Goal: Task Accomplishment & Management: Complete application form

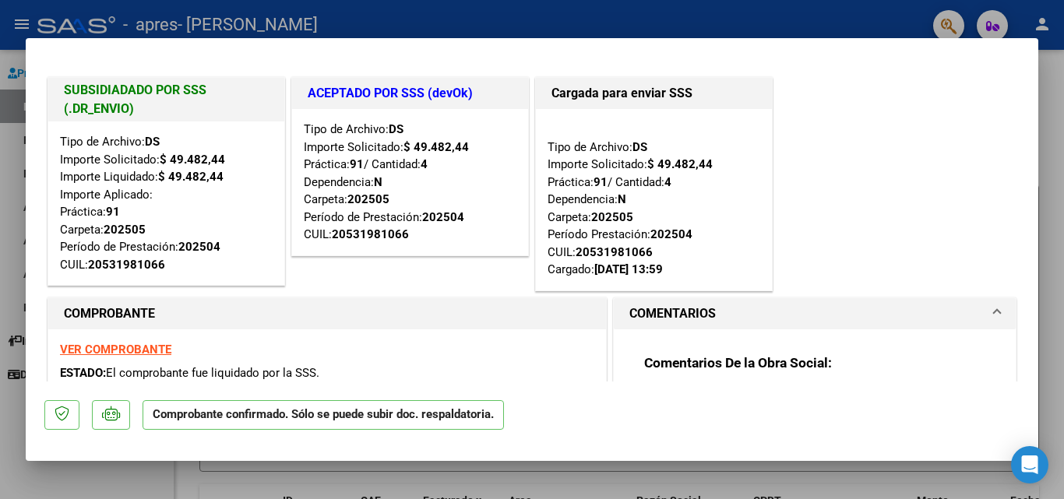
click at [1049, 165] on div at bounding box center [532, 249] width 1064 height 499
type input "$ 0,00"
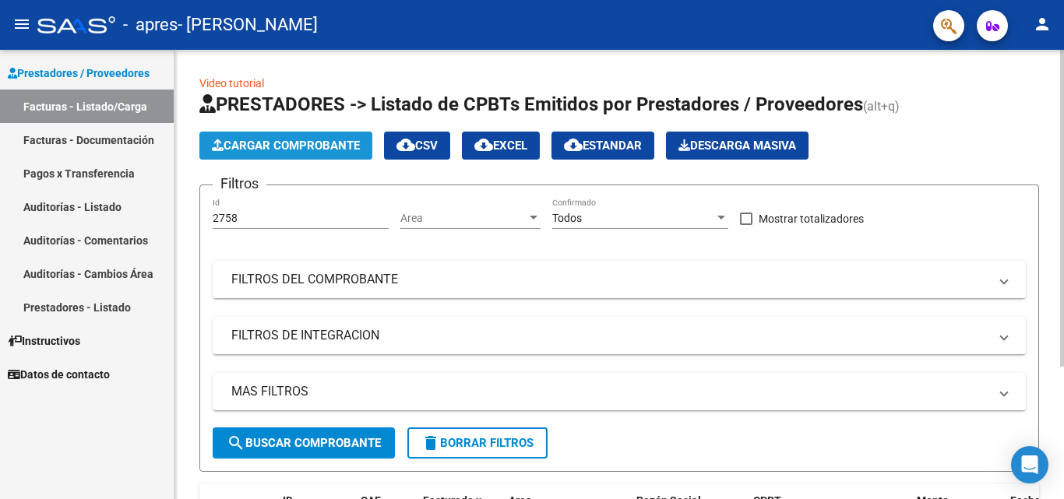
click at [289, 146] on span "Cargar Comprobante" at bounding box center [286, 146] width 148 height 14
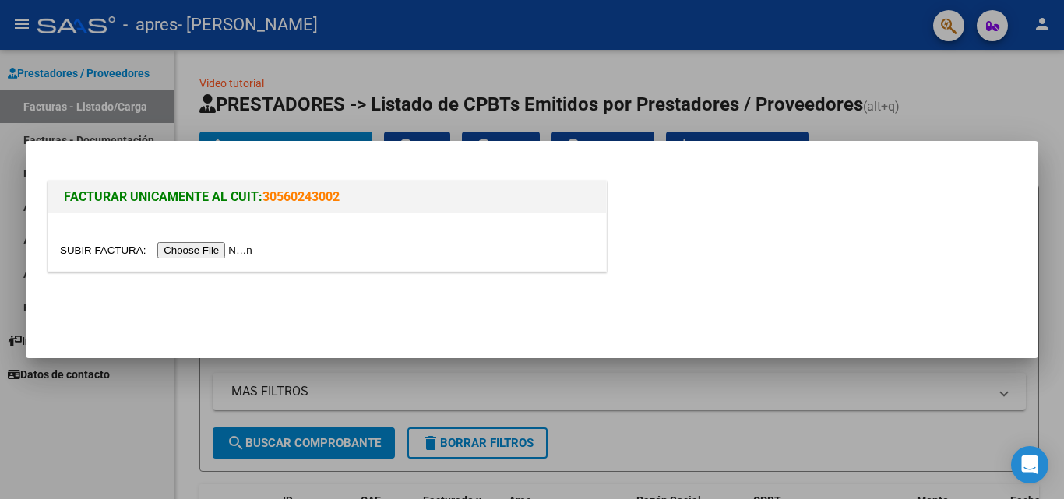
click at [228, 251] on input "file" at bounding box center [158, 250] width 197 height 16
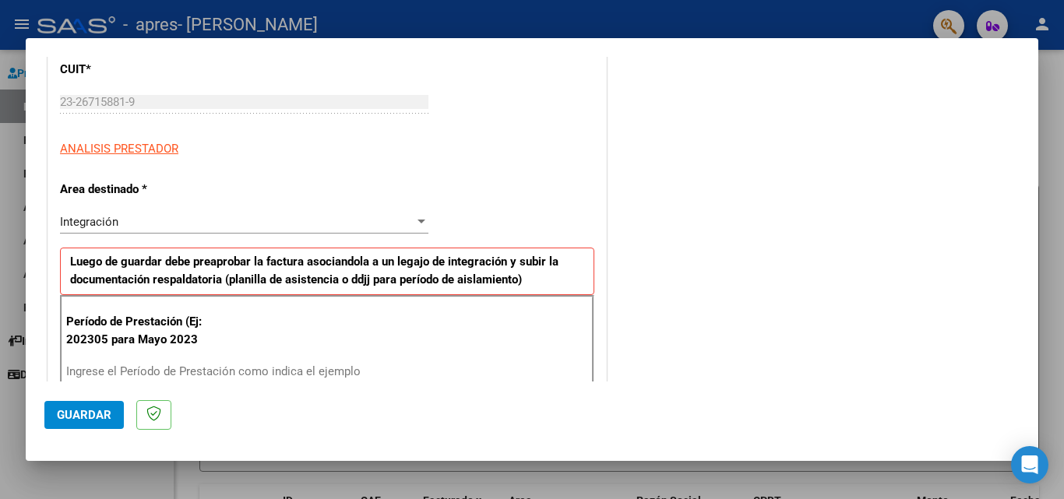
scroll to position [232, 0]
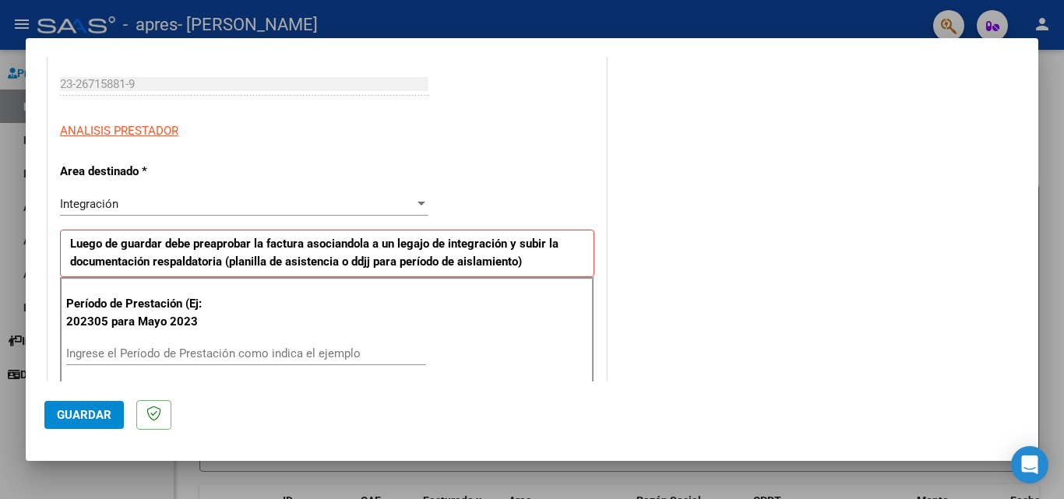
click at [418, 203] on div at bounding box center [422, 204] width 8 height 4
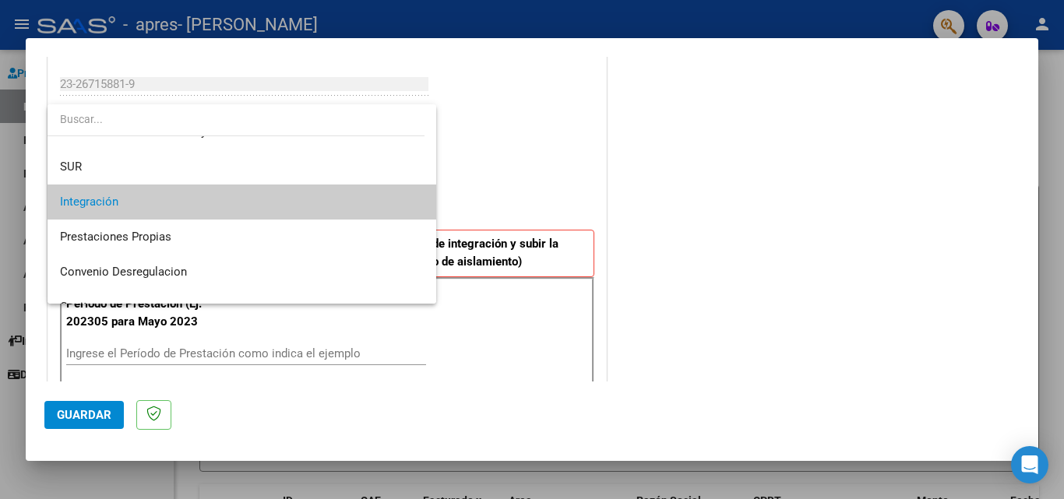
scroll to position [99, 0]
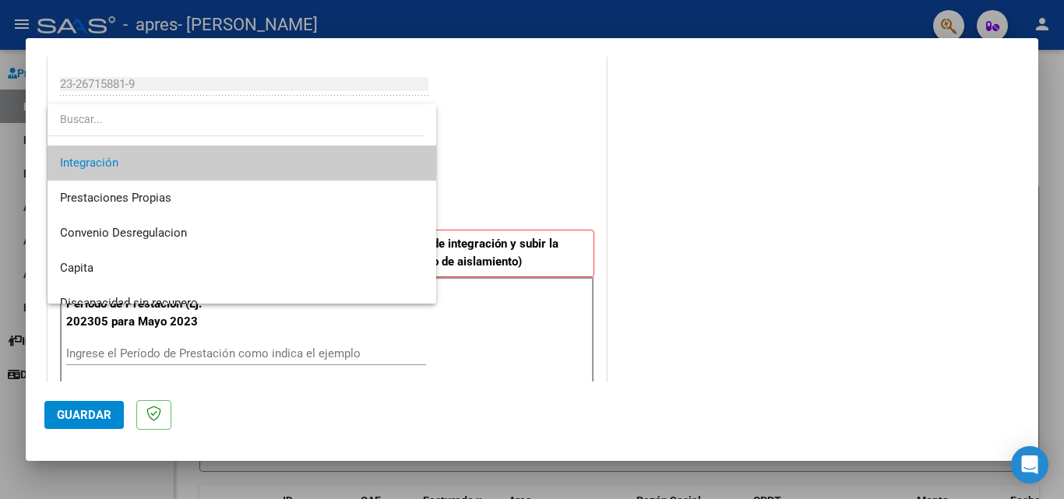
click at [255, 158] on span "Integración" at bounding box center [242, 163] width 364 height 35
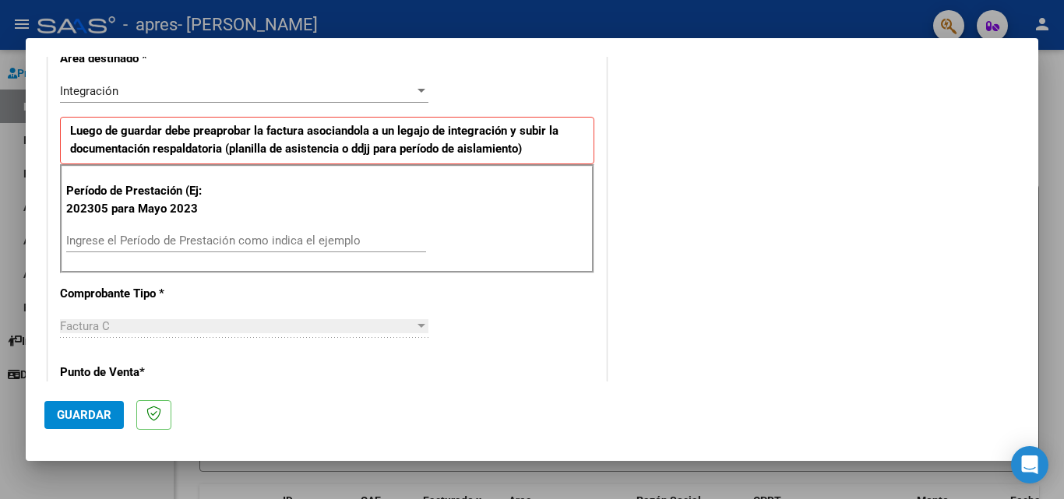
scroll to position [355, 0]
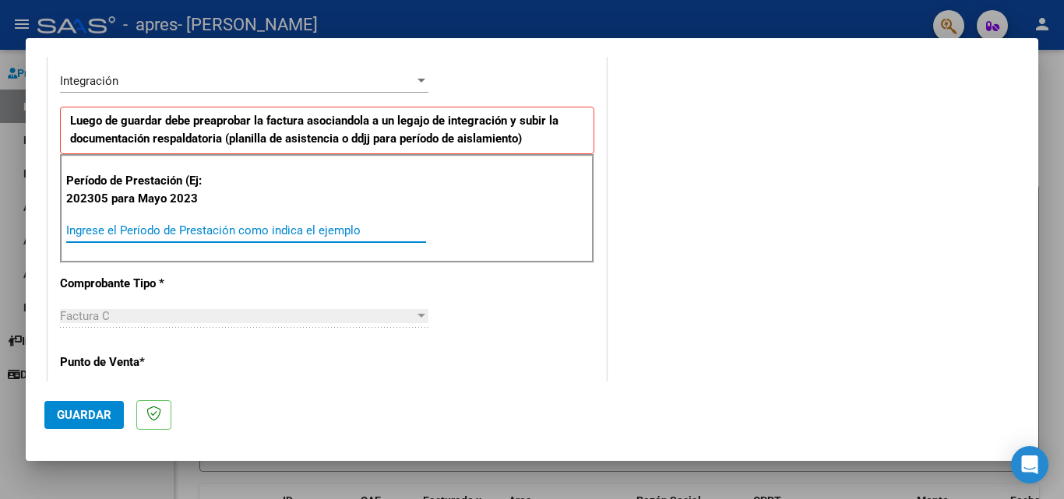
click at [184, 235] on input "Ingrese el Período de Prestación como indica el ejemplo" at bounding box center [246, 231] width 360 height 14
type input "202507"
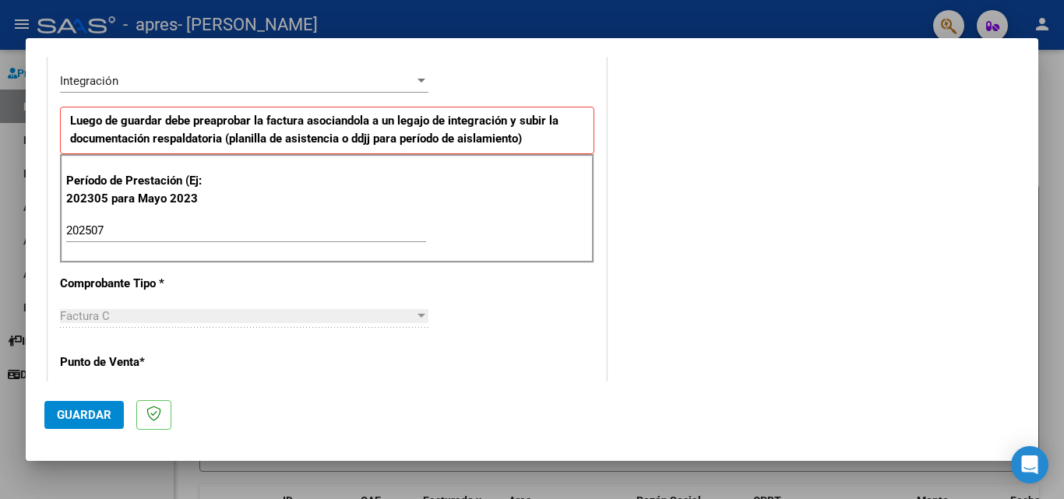
click at [418, 317] on div at bounding box center [422, 316] width 8 height 4
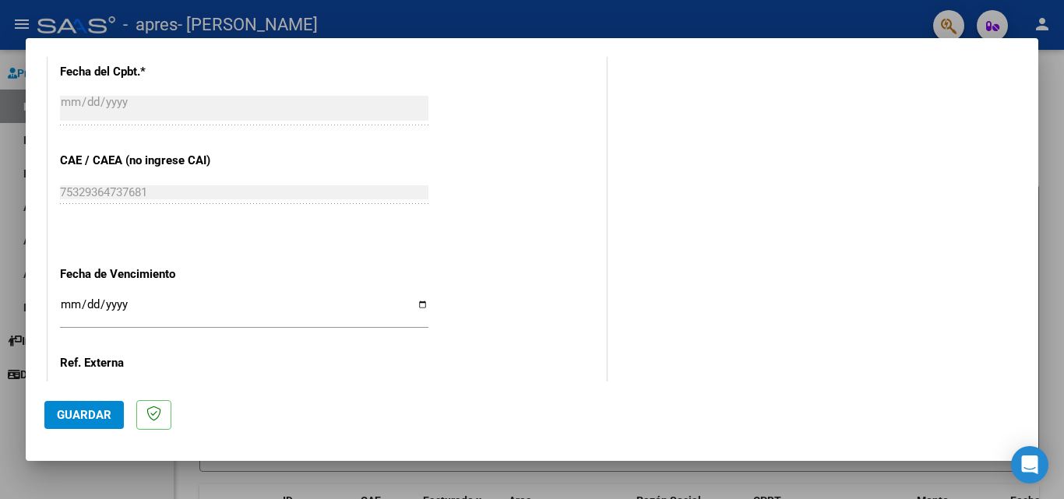
scroll to position [1017, 0]
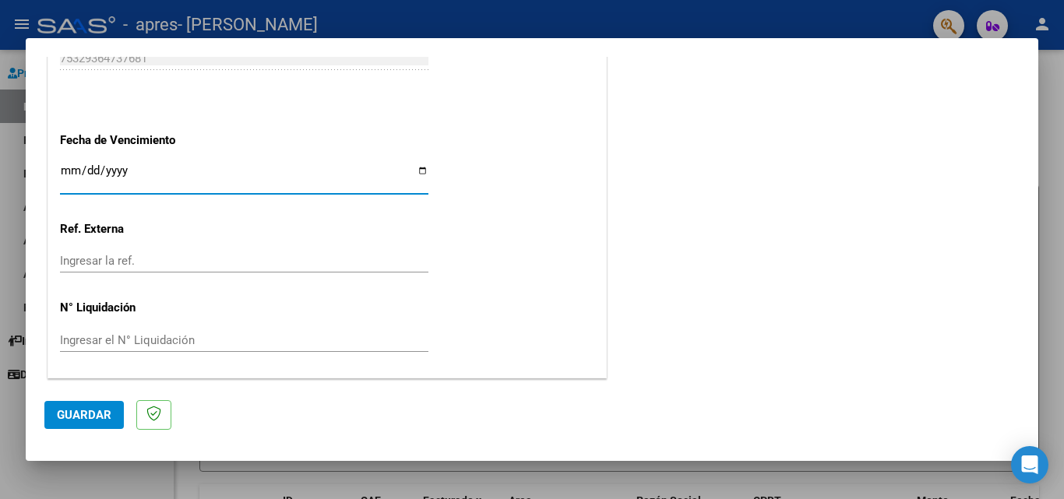
click at [415, 171] on input "Ingresar la fecha" at bounding box center [244, 176] width 369 height 25
type input "[DATE]"
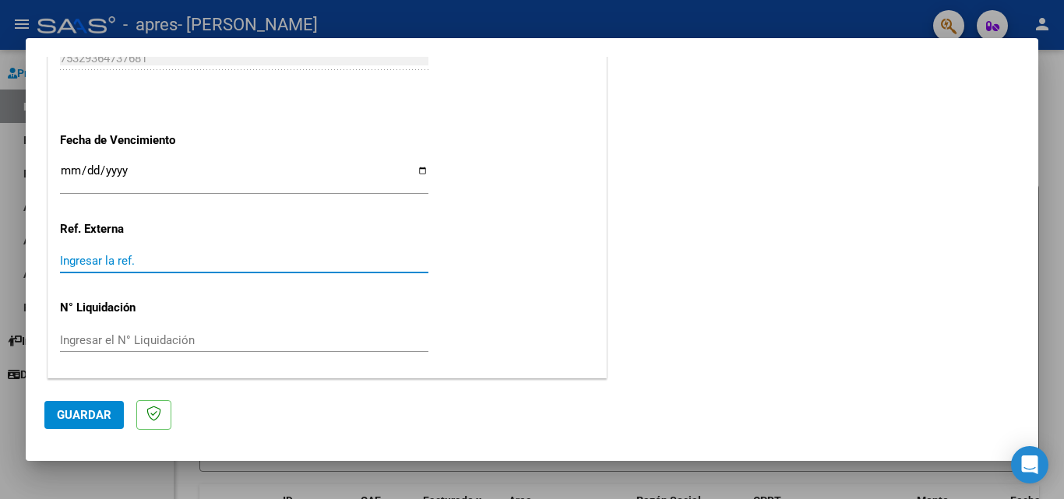
click at [269, 263] on input "Ingresar la ref." at bounding box center [244, 261] width 369 height 14
click at [90, 414] on span "Guardar" at bounding box center [84, 415] width 55 height 14
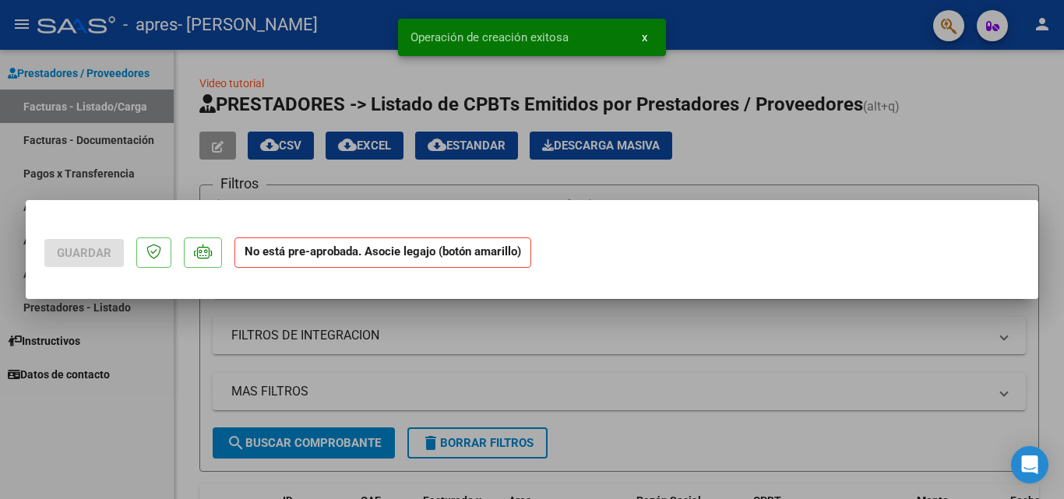
scroll to position [0, 0]
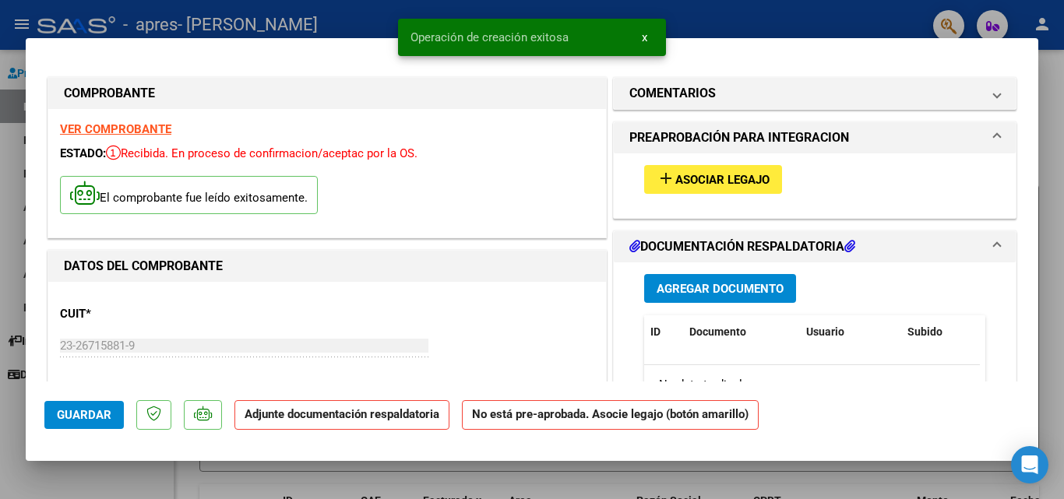
click at [757, 176] on span "Asociar Legajo" at bounding box center [723, 180] width 94 height 14
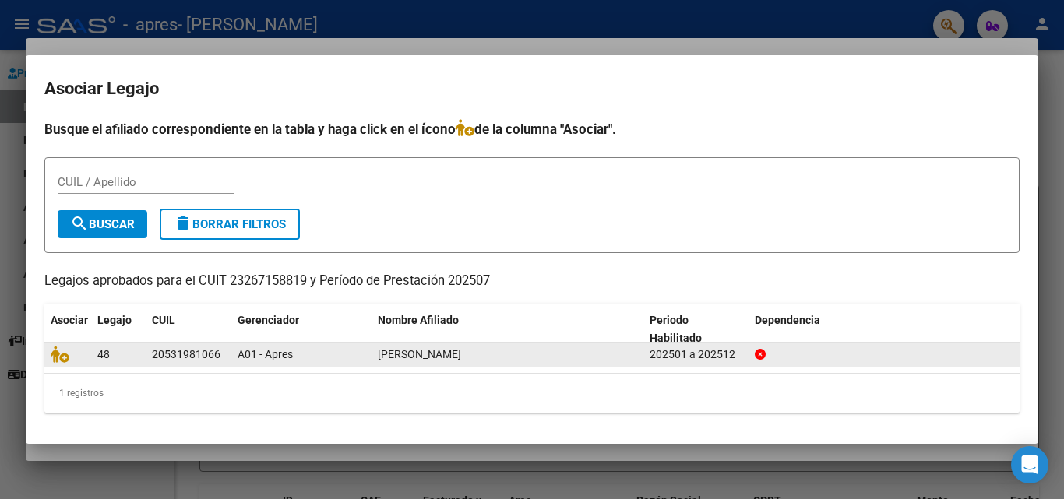
click at [230, 354] on datatable-body-cell "20531981066" at bounding box center [189, 355] width 86 height 24
click at [189, 357] on div "20531981066" at bounding box center [186, 355] width 69 height 18
click at [255, 355] on span "A01 - Apres" at bounding box center [265, 354] width 55 height 12
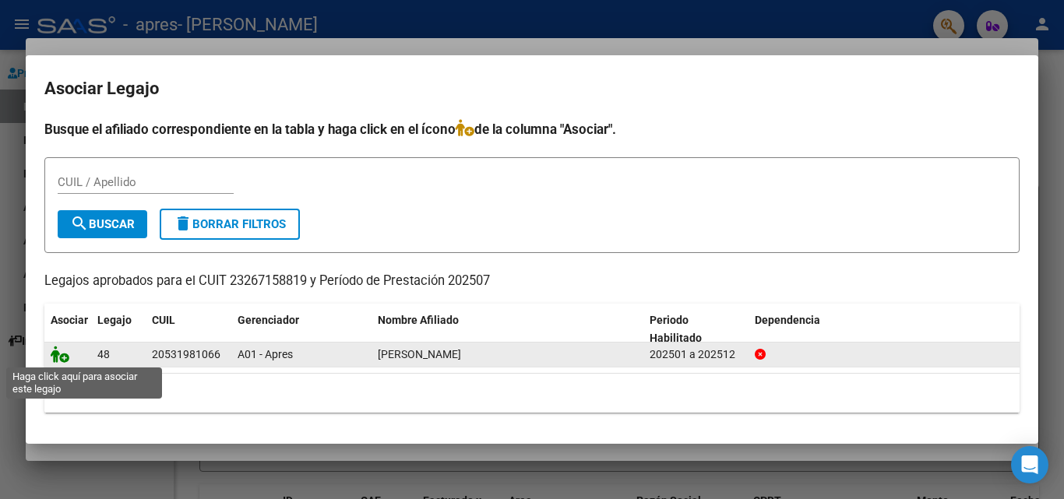
click at [62, 356] on icon at bounding box center [60, 354] width 19 height 17
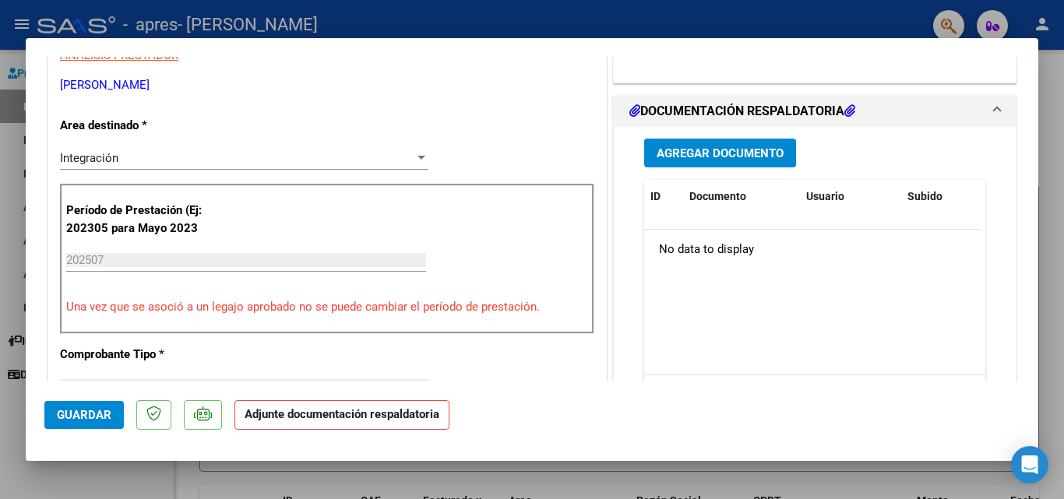
scroll to position [341, 0]
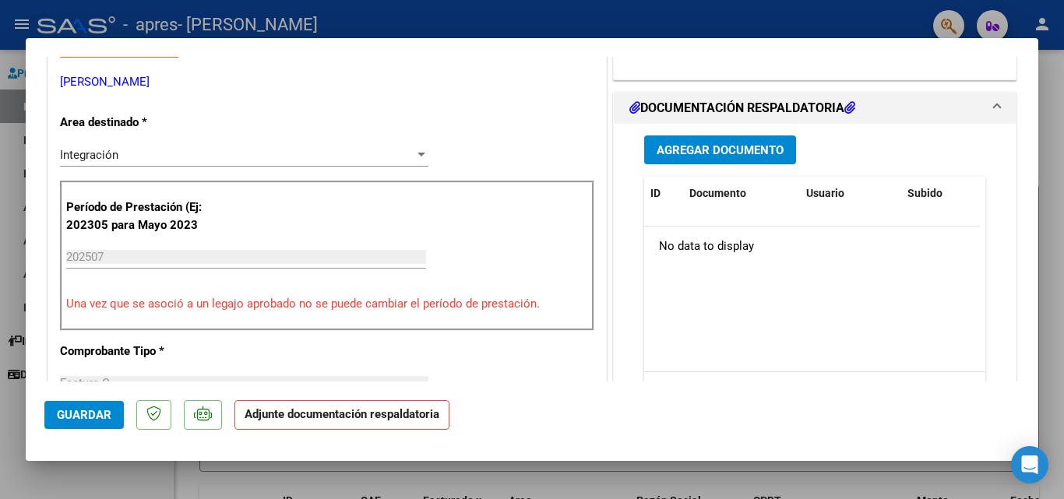
click at [699, 110] on h1 "DOCUMENTACIÓN RESPALDATORIA" at bounding box center [743, 108] width 226 height 19
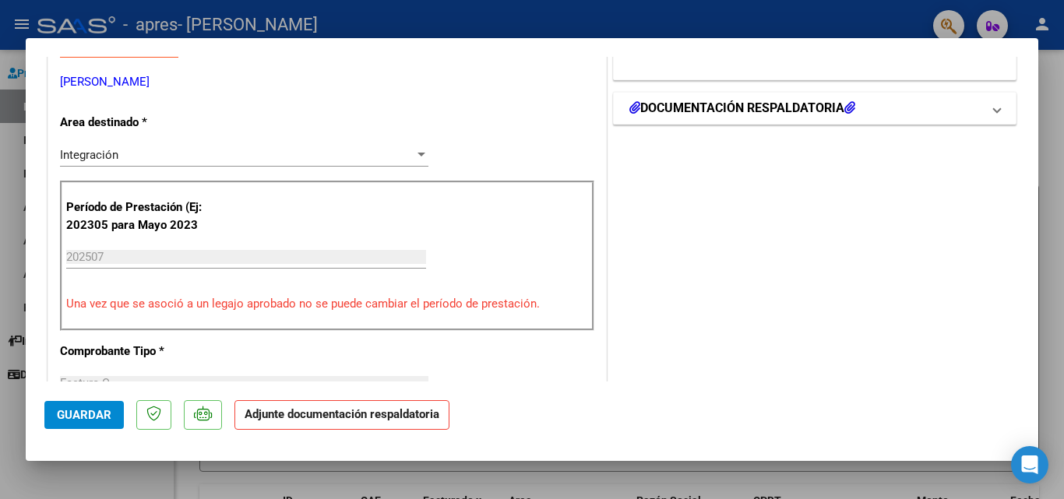
click at [699, 110] on h1 "DOCUMENTACIÓN RESPALDATORIA" at bounding box center [743, 108] width 226 height 19
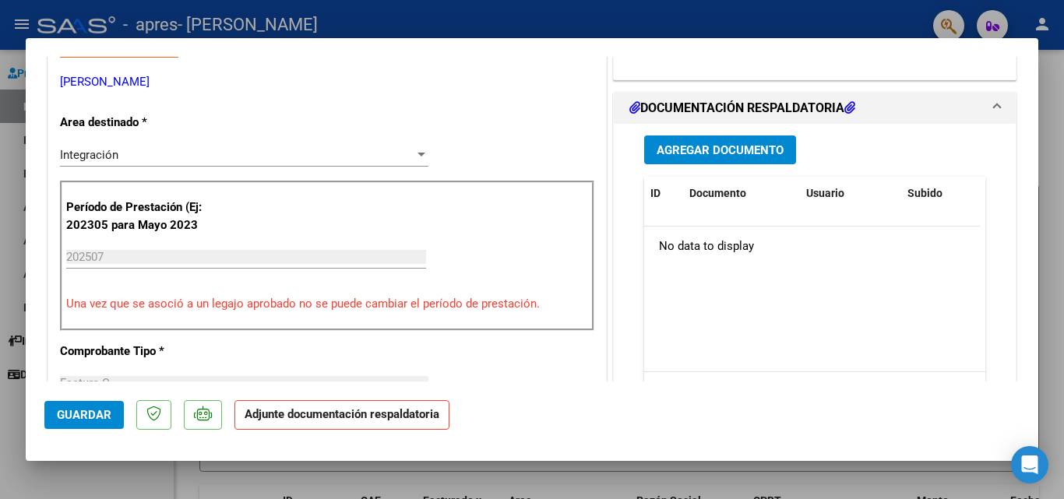
click at [687, 150] on span "Agregar Documento" at bounding box center [720, 150] width 127 height 14
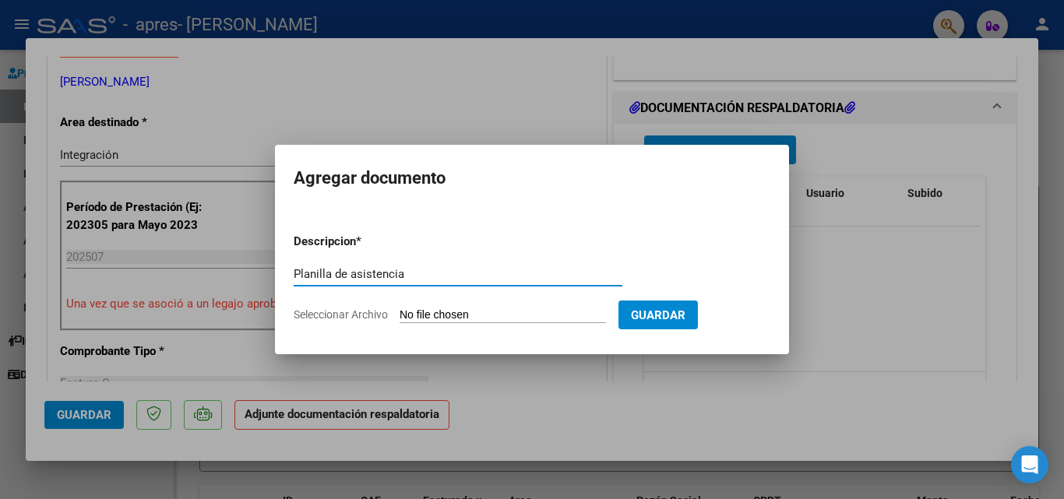
type input "Planilla de asistencia"
click at [521, 317] on input "Seleccionar Archivo" at bounding box center [503, 316] width 206 height 15
type input "C:\fakepath\planilla [PERSON_NAME] [DATE].pdf"
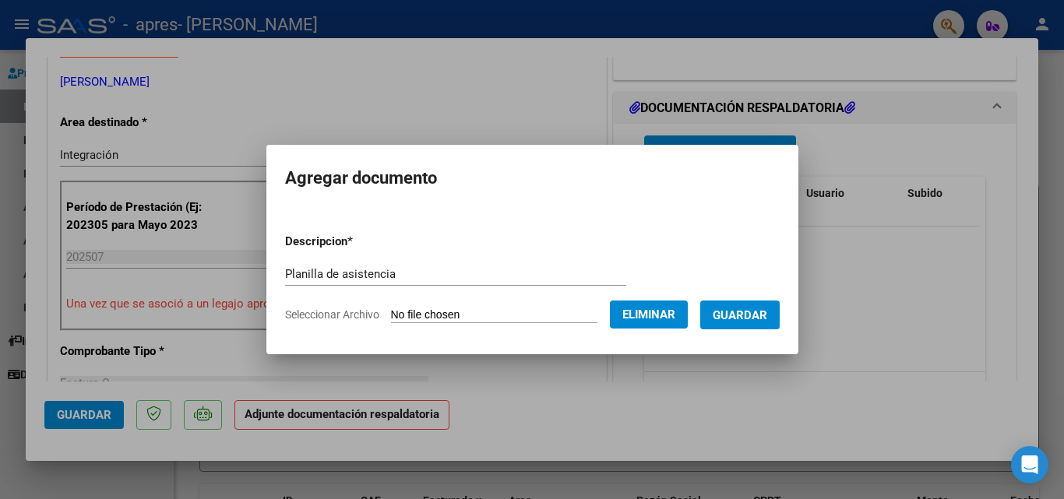
click at [750, 312] on span "Guardar" at bounding box center [740, 316] width 55 height 14
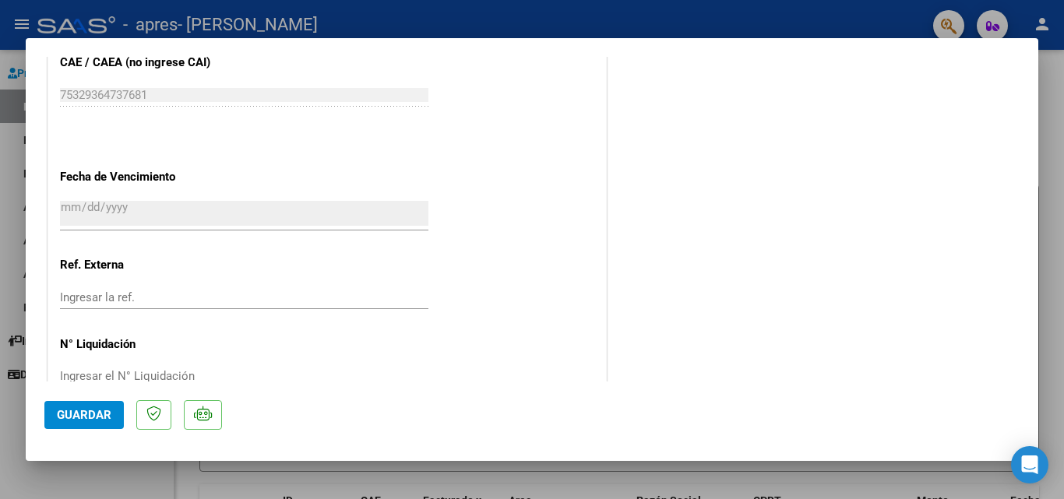
scroll to position [1070, 0]
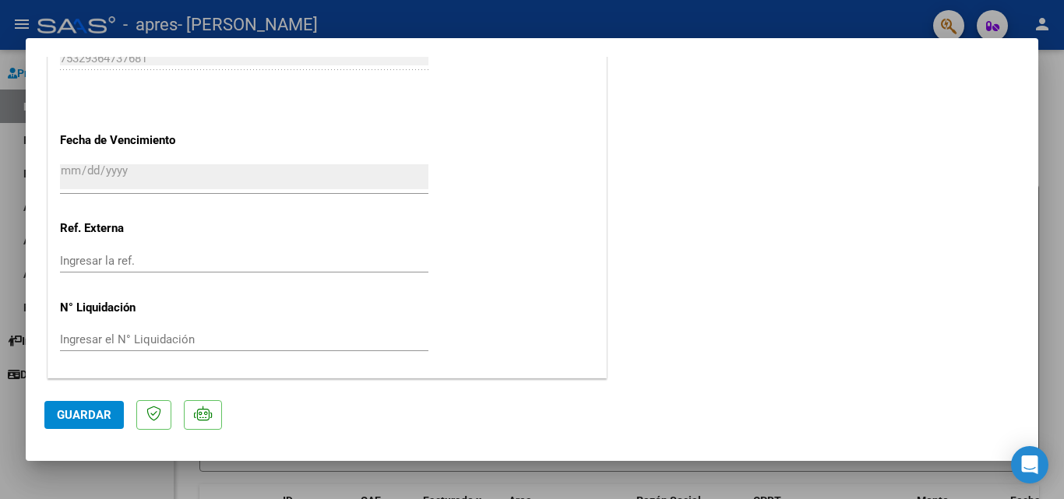
click at [74, 408] on span "Guardar" at bounding box center [84, 415] width 55 height 14
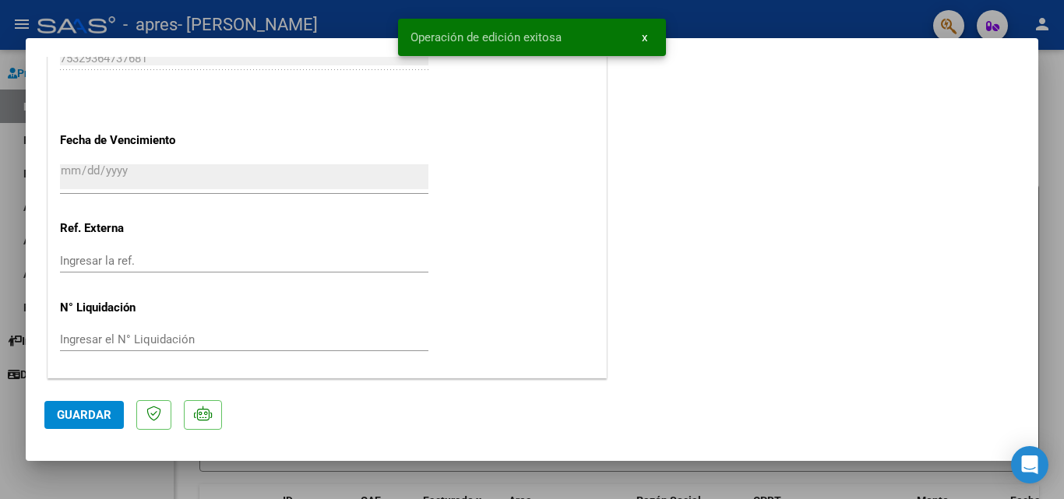
click at [762, 16] on div at bounding box center [532, 249] width 1064 height 499
type input "$ 0,00"
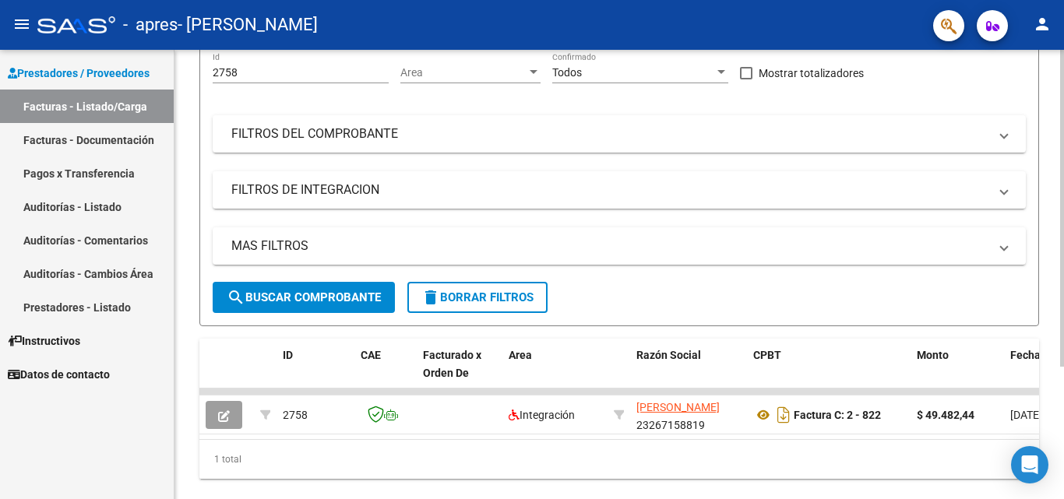
scroll to position [188, 0]
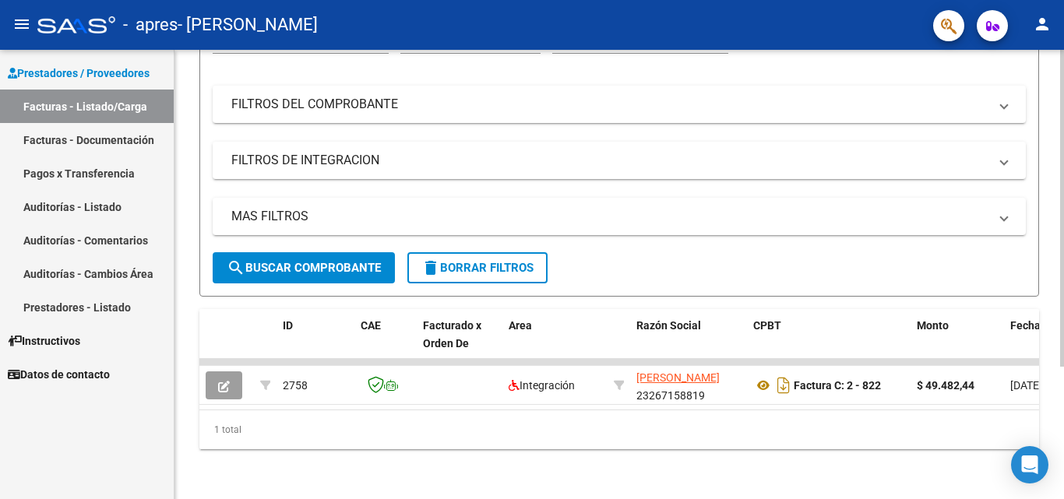
click at [1062, 402] on div at bounding box center [1063, 340] width 4 height 317
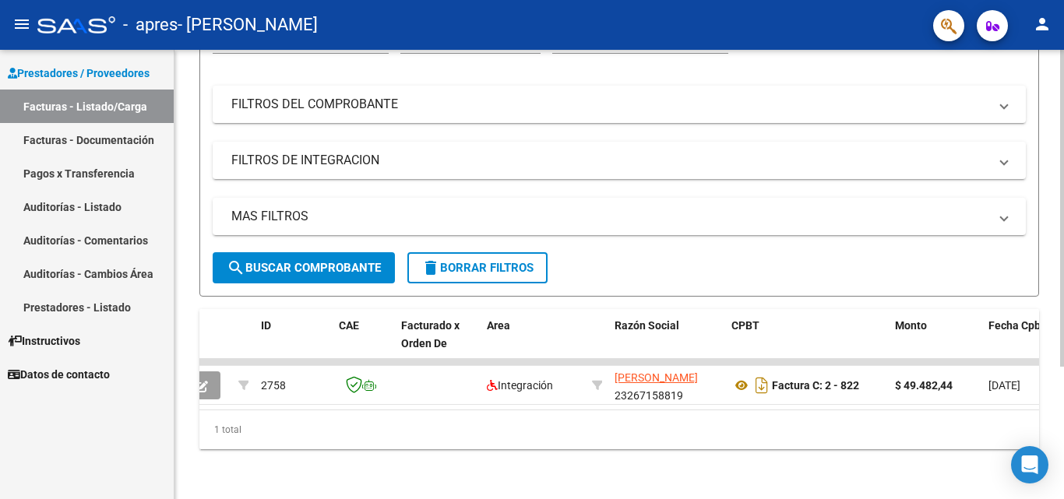
scroll to position [0, 0]
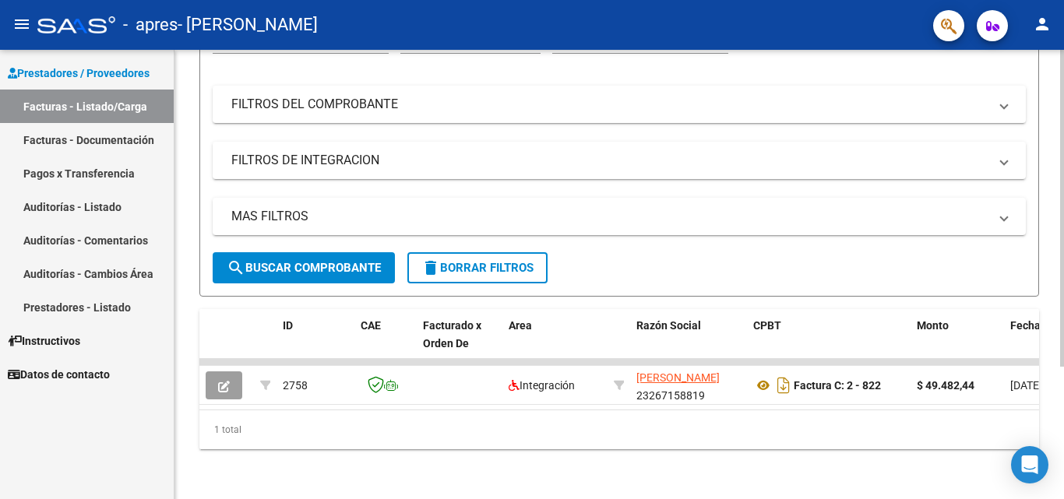
click at [1064, 259] on div at bounding box center [1063, 340] width 4 height 317
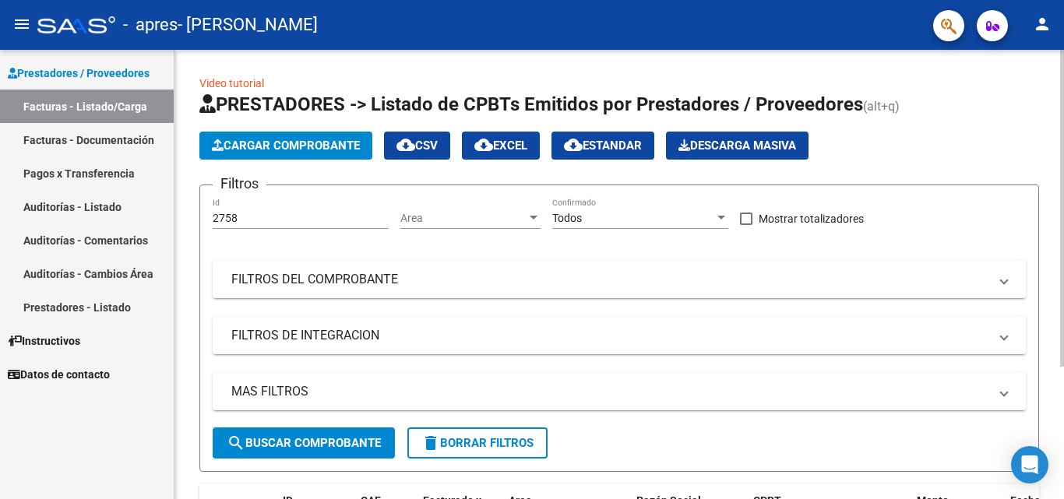
click at [1064, 126] on div at bounding box center [1063, 208] width 4 height 317
click at [1064, 127] on div at bounding box center [1063, 208] width 4 height 317
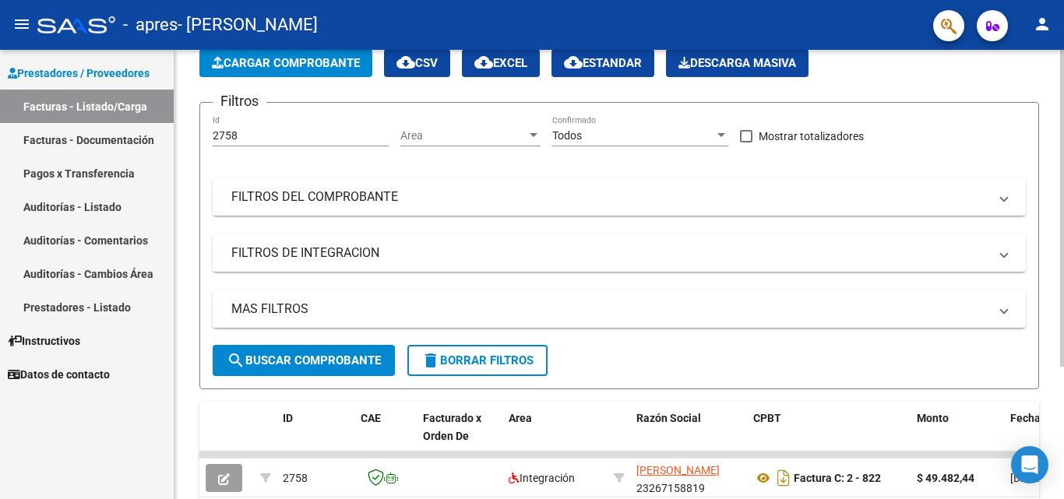
scroll to position [188, 0]
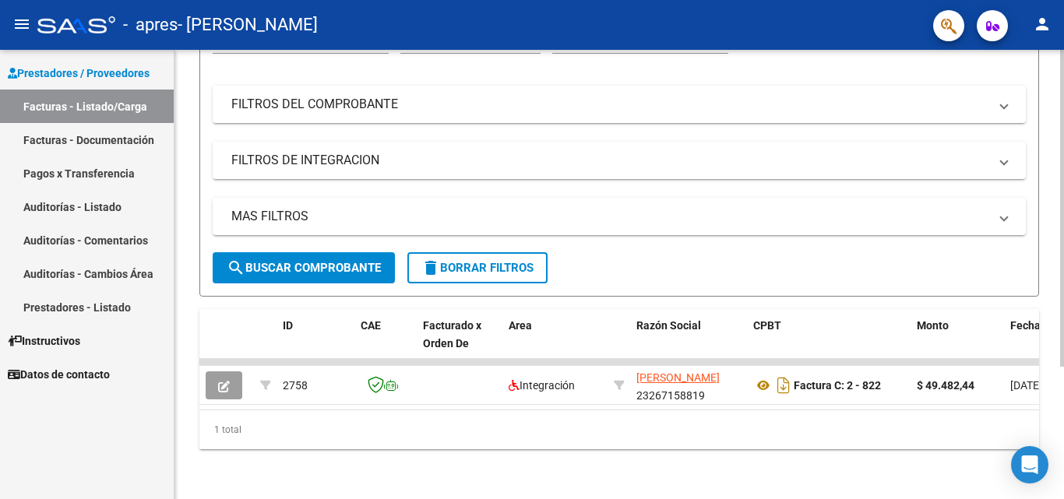
click at [1043, 439] on div "Video tutorial PRESTADORES -> Listado de CPBTs Emitidos por Prestadores / Prove…" at bounding box center [622, 187] width 894 height 625
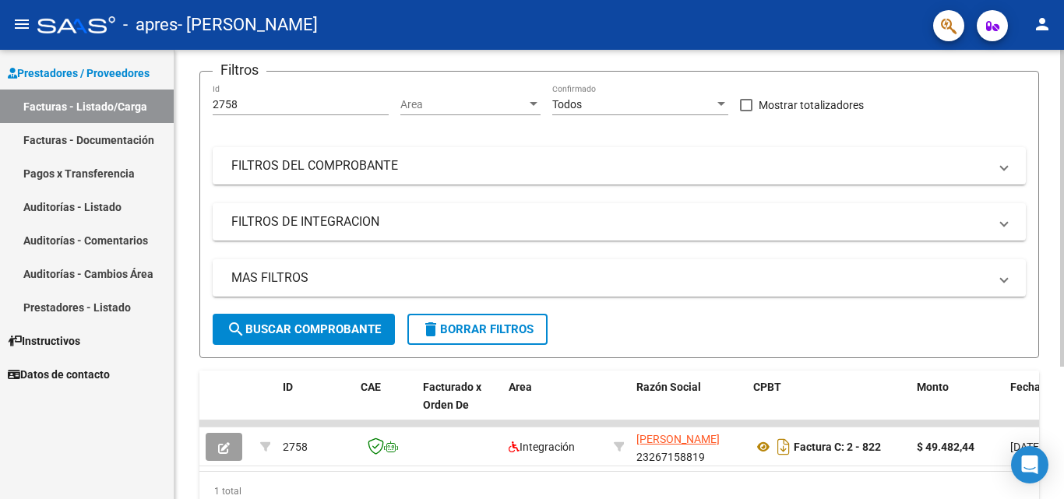
scroll to position [0, 0]
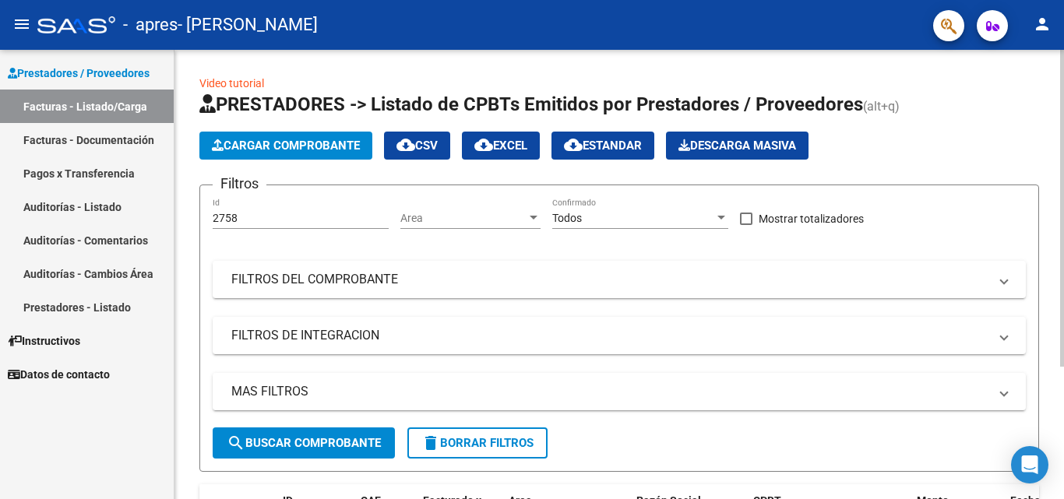
click at [1064, 88] on div at bounding box center [1063, 208] width 4 height 317
drag, startPoint x: 1058, startPoint y: 130, endPoint x: 1057, endPoint y: 259, distance: 128.6
click at [1057, 259] on div "Video tutorial PRESTADORES -> Listado de CPBTs Emitidos por Prestadores / Prove…" at bounding box center [620, 362] width 890 height 625
click at [991, 150] on div "Cargar Comprobante cloud_download CSV cloud_download EXCEL cloud_download Estan…" at bounding box center [619, 146] width 840 height 28
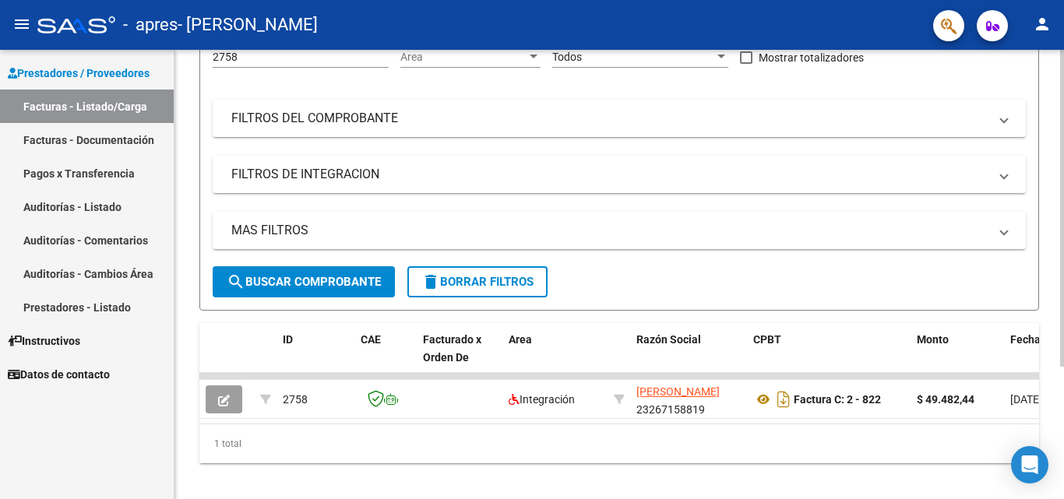
scroll to position [188, 0]
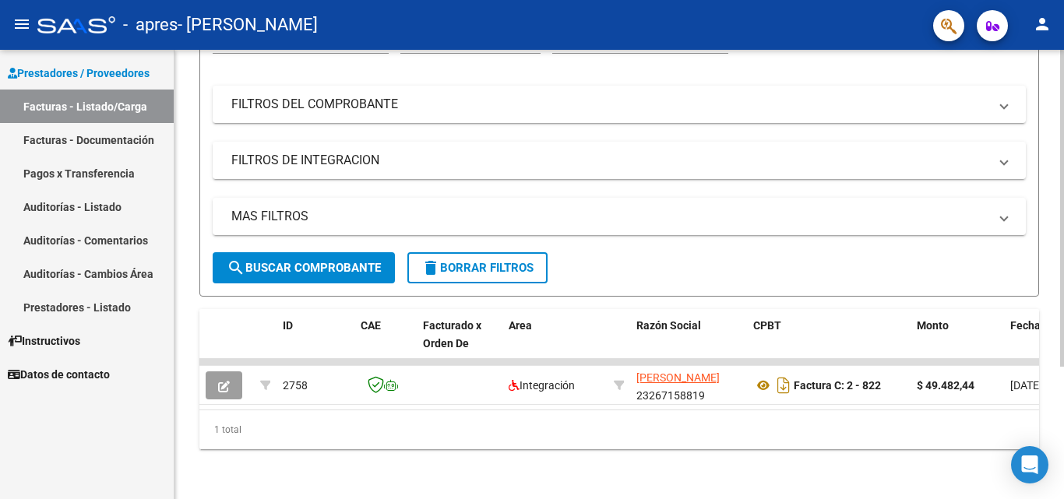
click at [1041, 340] on div "Video tutorial PRESTADORES -> Listado de CPBTs Emitidos por Prestadores / Prove…" at bounding box center [622, 187] width 894 height 625
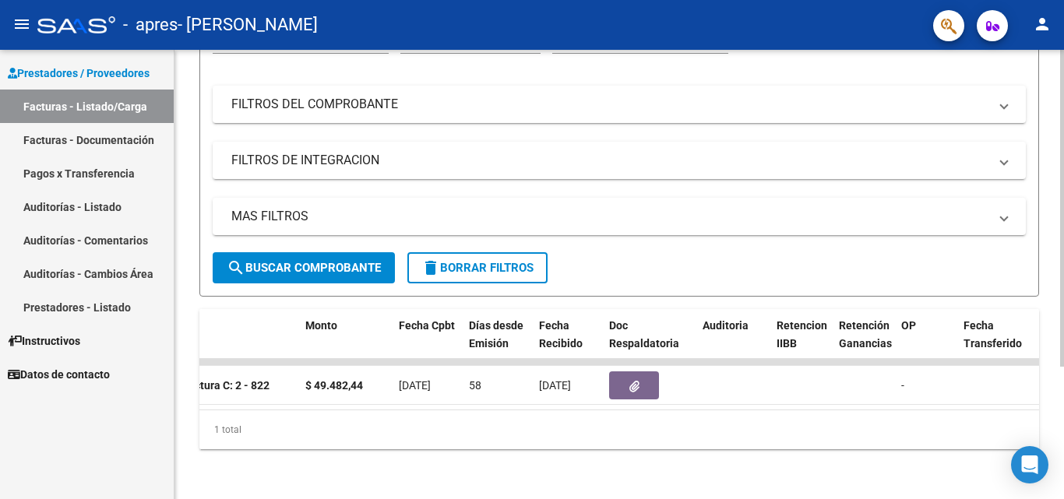
scroll to position [0, 0]
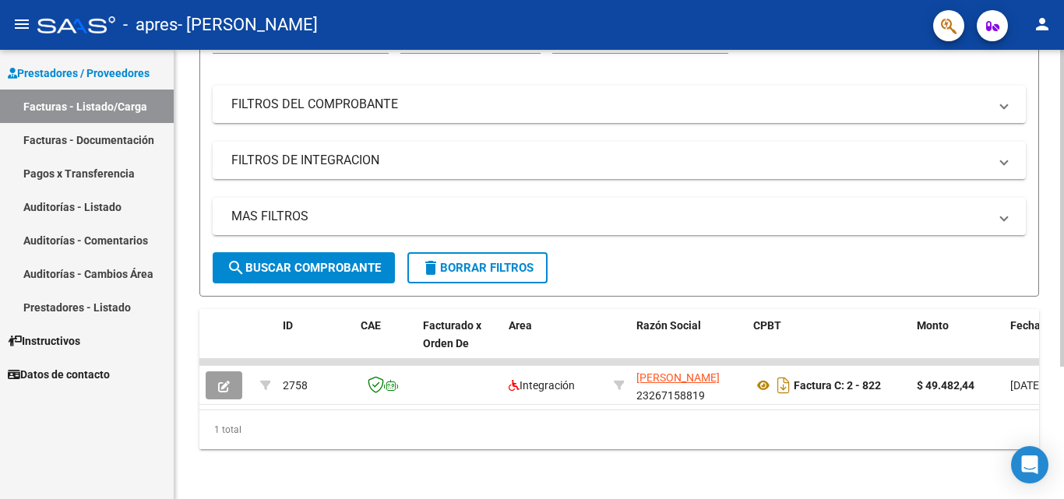
click at [1061, 287] on div at bounding box center [1063, 340] width 4 height 317
click at [1064, 331] on div at bounding box center [1063, 340] width 4 height 317
click at [1054, 353] on div "Video tutorial PRESTADORES -> Listado de CPBTs Emitidos por Prestadores / Prove…" at bounding box center [622, 187] width 894 height 625
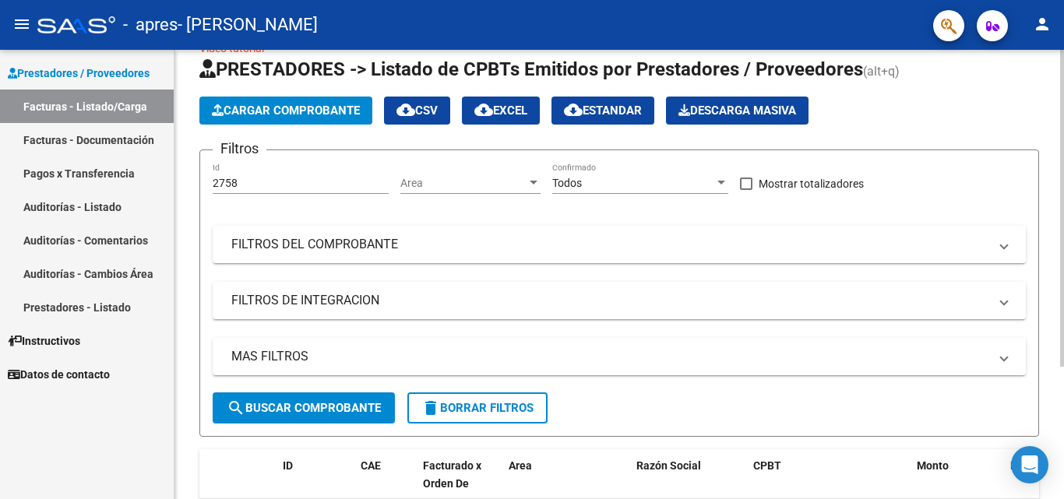
scroll to position [0, 0]
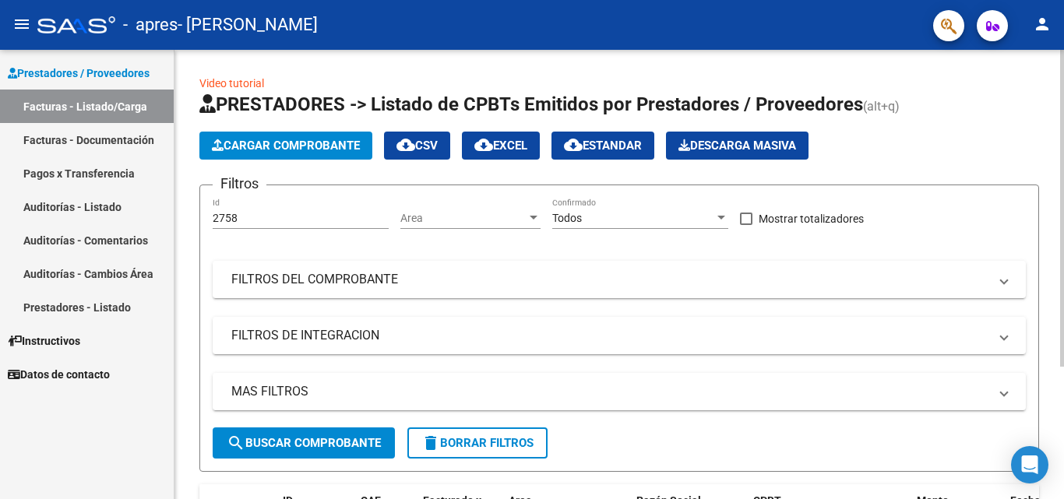
click at [1064, 136] on div at bounding box center [1063, 208] width 4 height 317
click at [634, 48] on mat-toolbar "menu - apres - [PERSON_NAME]" at bounding box center [532, 25] width 1064 height 50
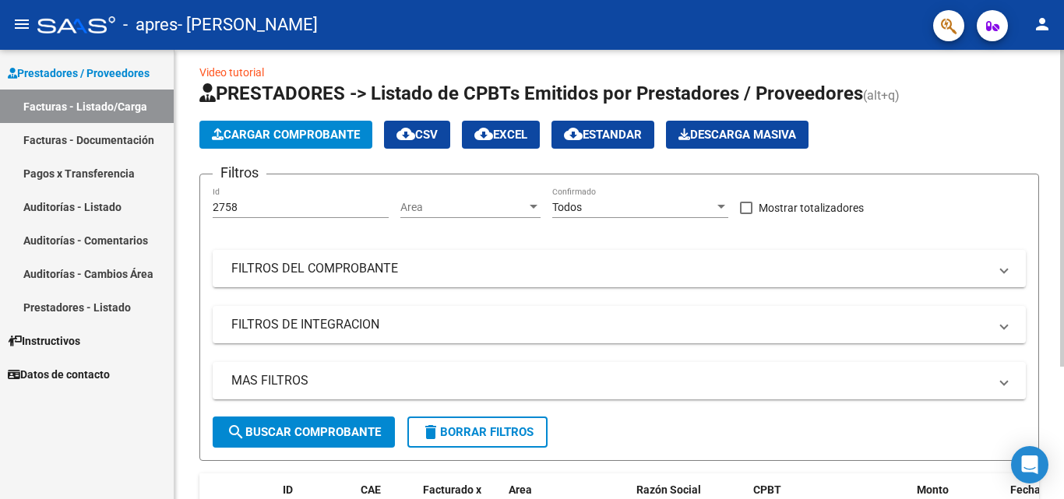
click at [1064, 266] on div at bounding box center [1063, 216] width 4 height 317
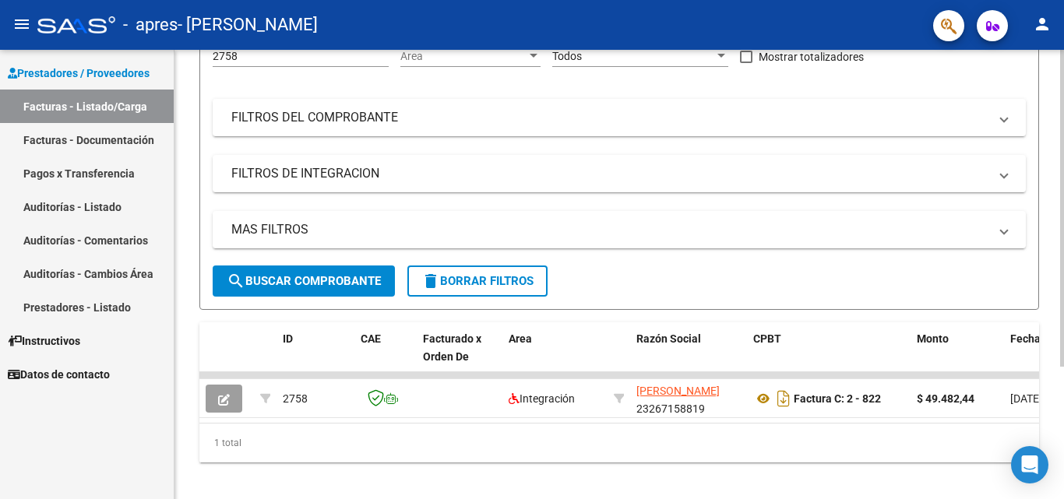
click at [1064, 373] on div at bounding box center [1063, 330] width 4 height 317
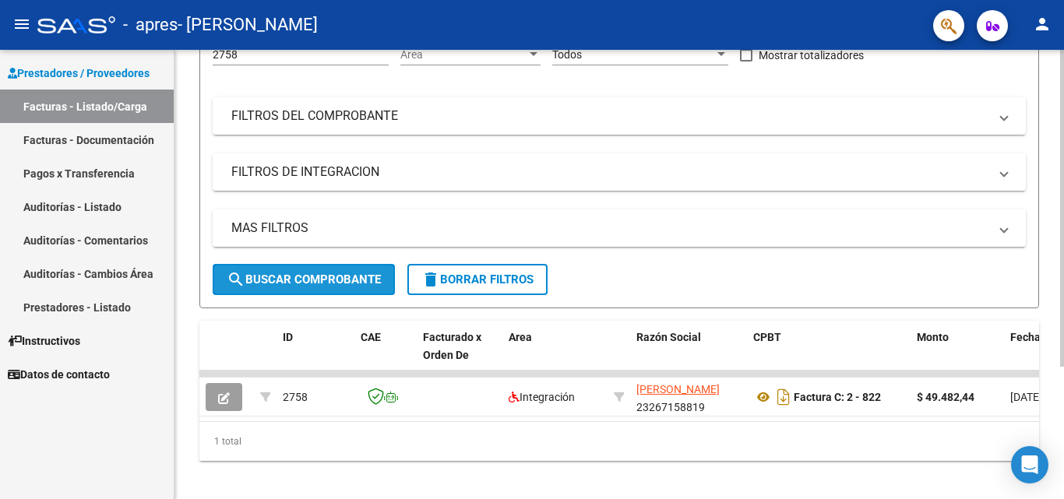
click at [348, 274] on span "search Buscar Comprobante" at bounding box center [304, 280] width 154 height 14
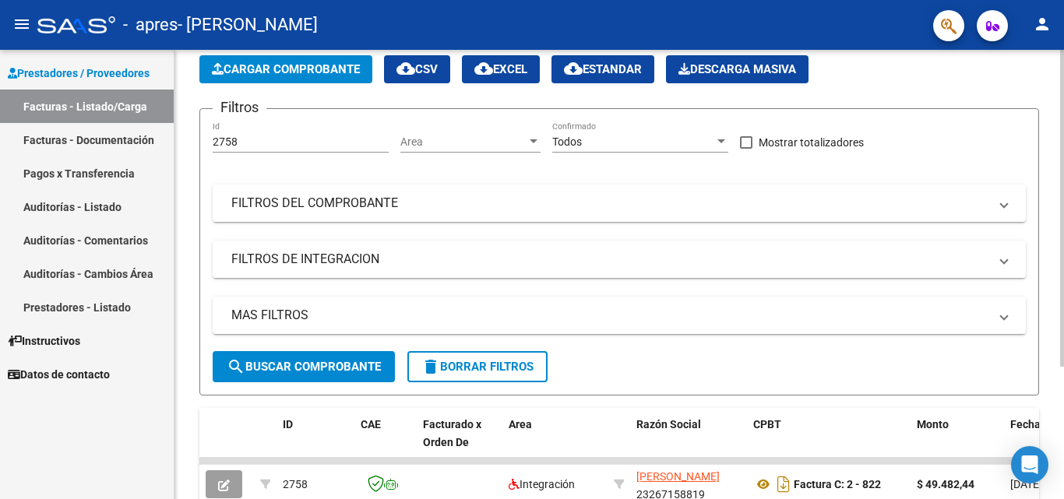
scroll to position [69, 0]
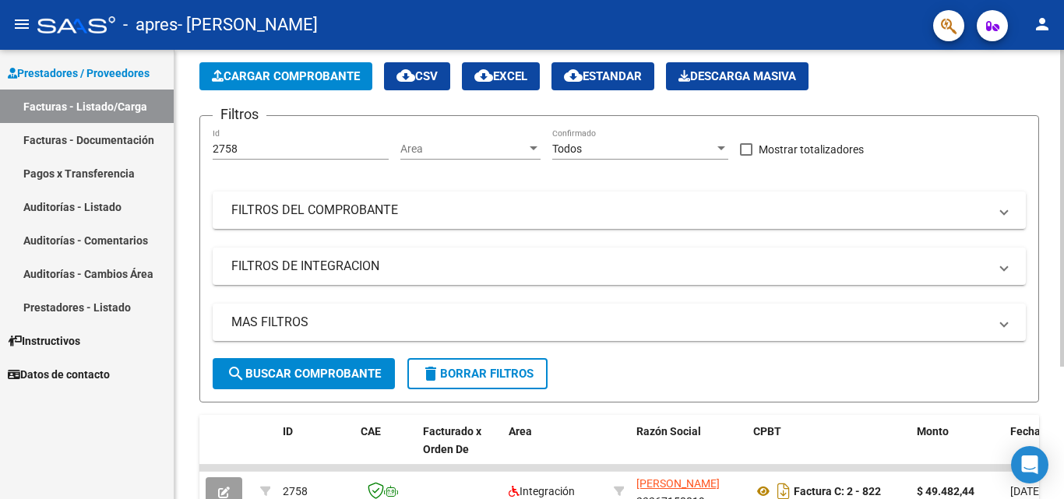
click at [1064, 194] on div at bounding box center [1063, 260] width 4 height 317
click at [991, 209] on span "FILTROS DEL COMPROBANTE" at bounding box center [616, 210] width 770 height 17
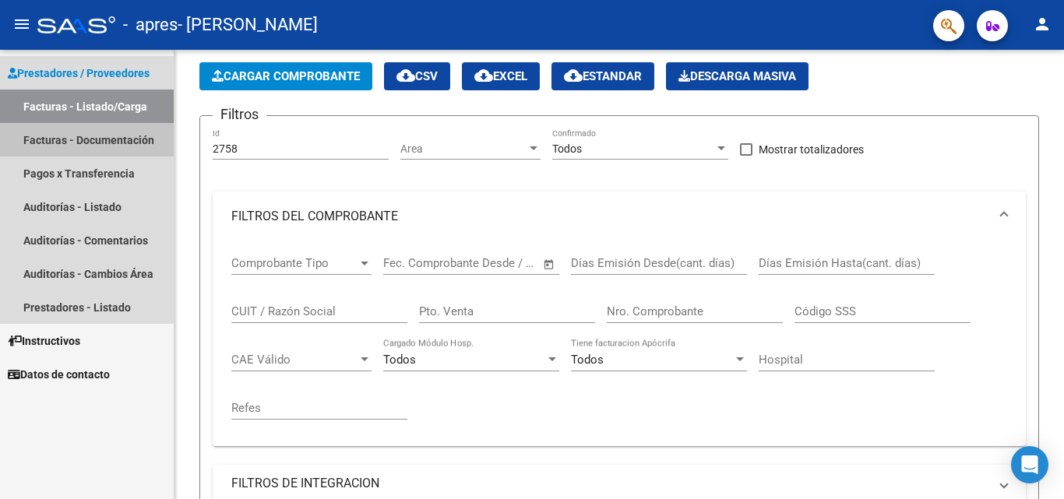
click at [84, 152] on link "Facturas - Documentación" at bounding box center [87, 140] width 174 height 34
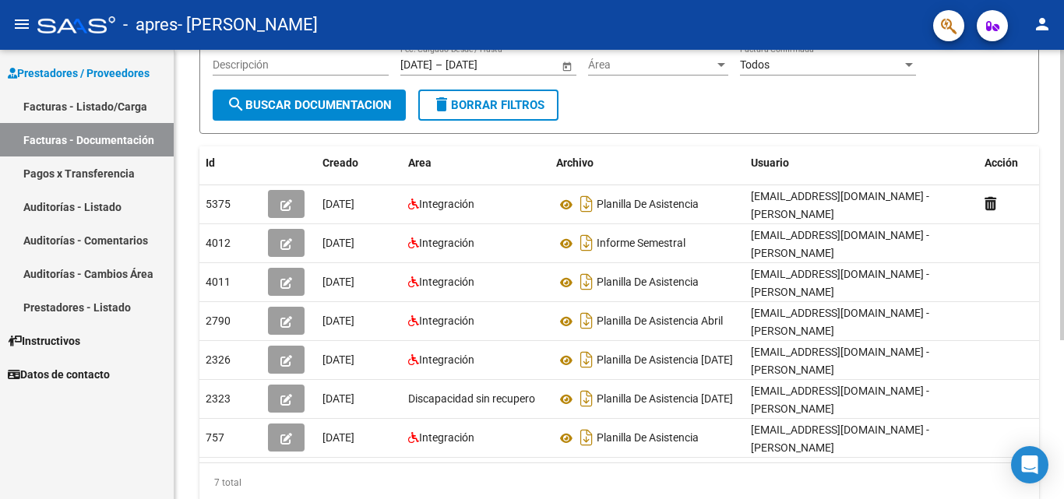
scroll to position [214, 0]
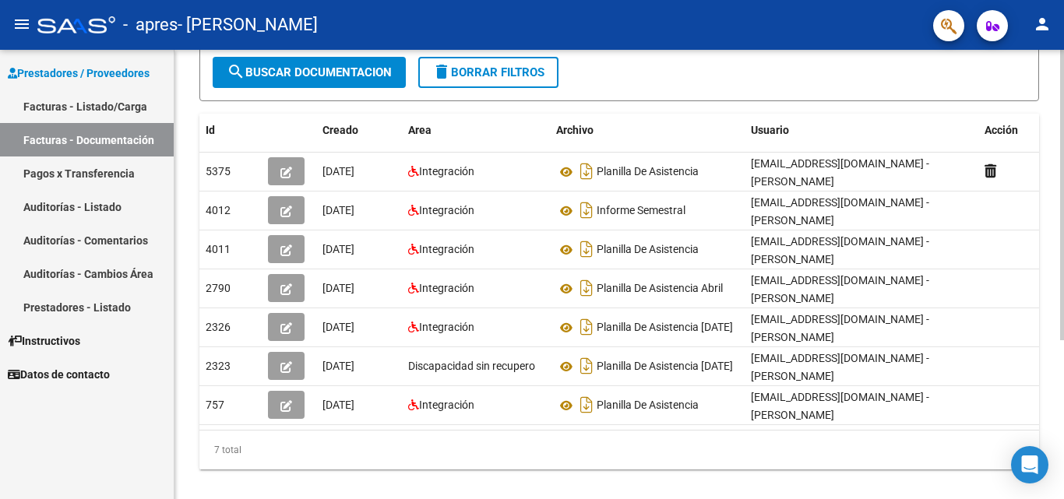
click at [1063, 305] on div at bounding box center [1063, 340] width 4 height 291
